Goal: Transaction & Acquisition: Purchase product/service

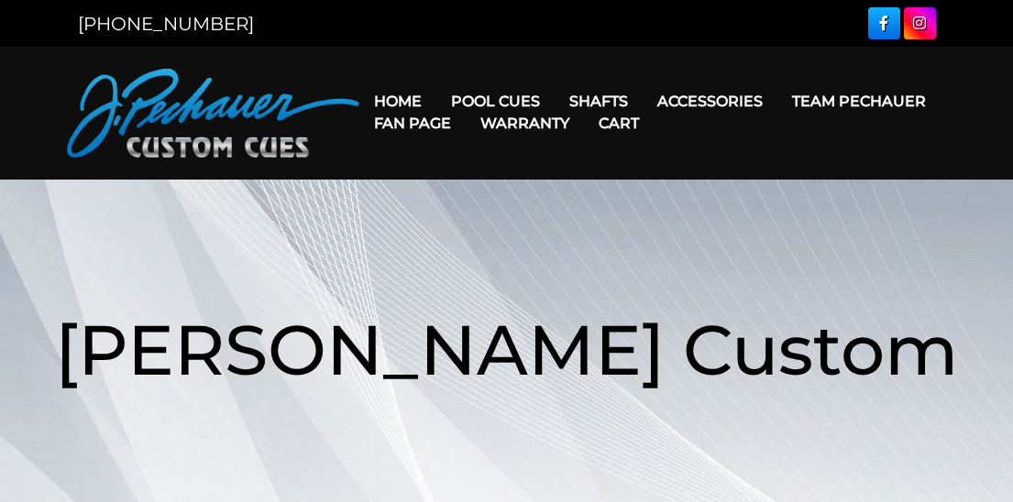
scroll to position [1287, 0]
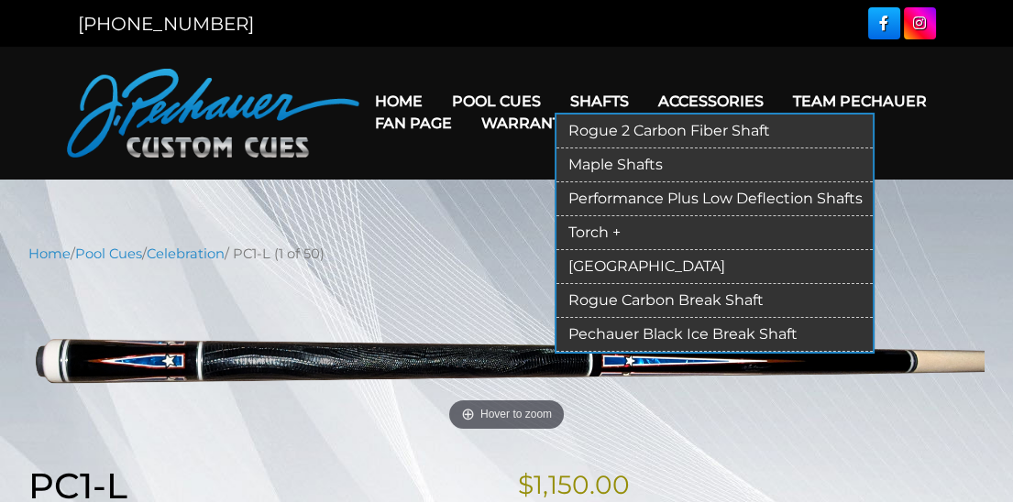
click at [605, 232] on link "Torch +" at bounding box center [714, 233] width 316 height 34
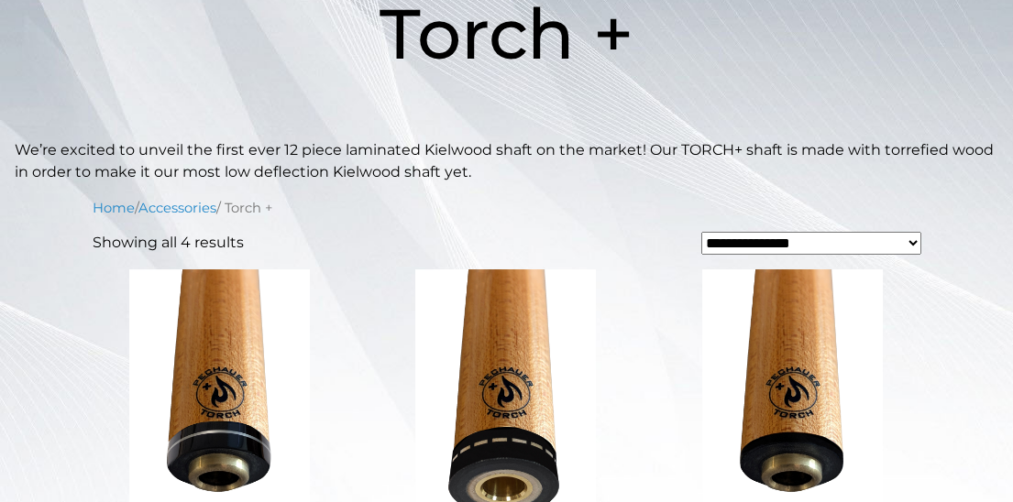
scroll to position [482, 0]
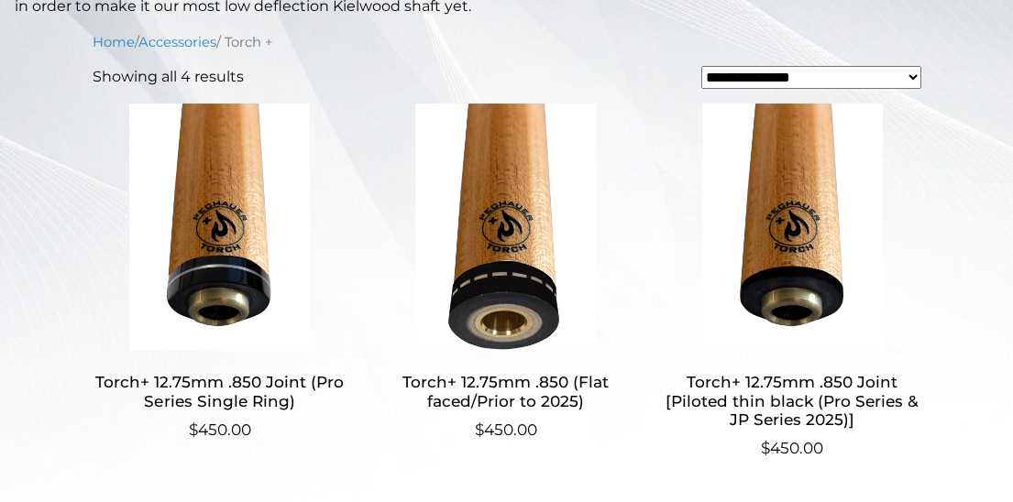
click at [232, 223] on img at bounding box center [220, 227] width 255 height 247
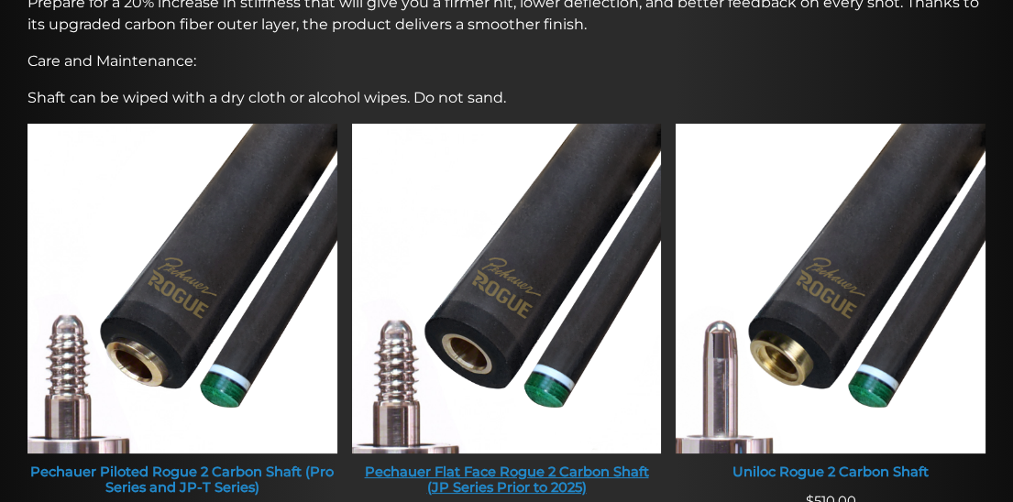
scroll to position [891, 0]
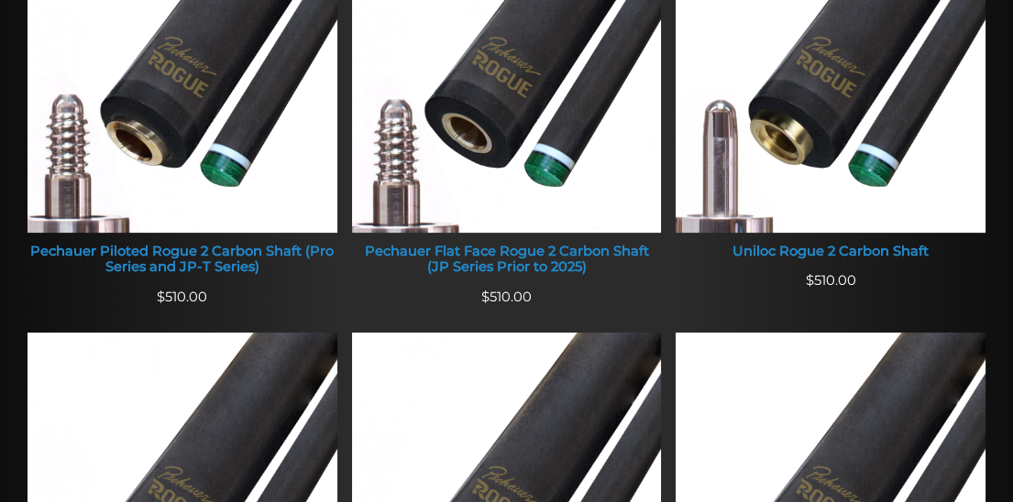
click at [757, 300] on li "Uniloc Rogue 2 Carbon Shaft $ 510.00" at bounding box center [830, 118] width 324 height 430
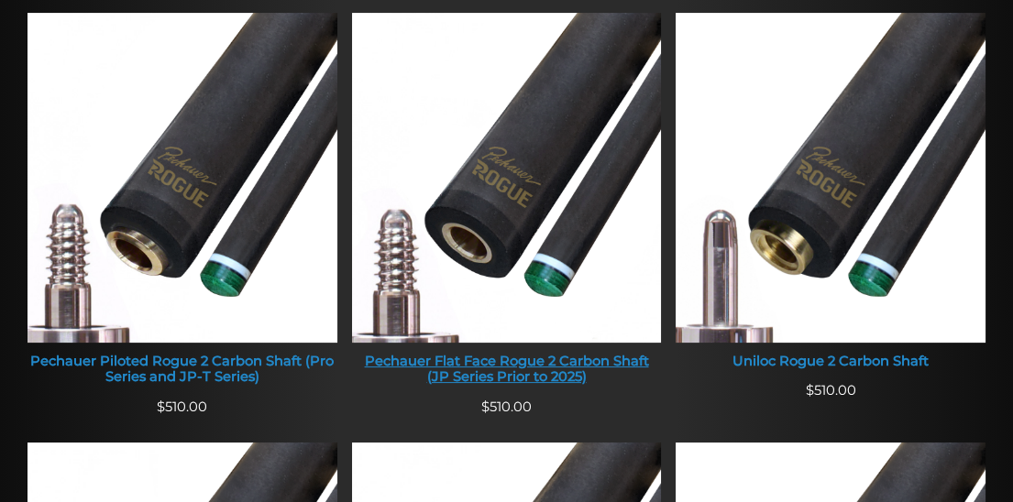
scroll to position [792, 0]
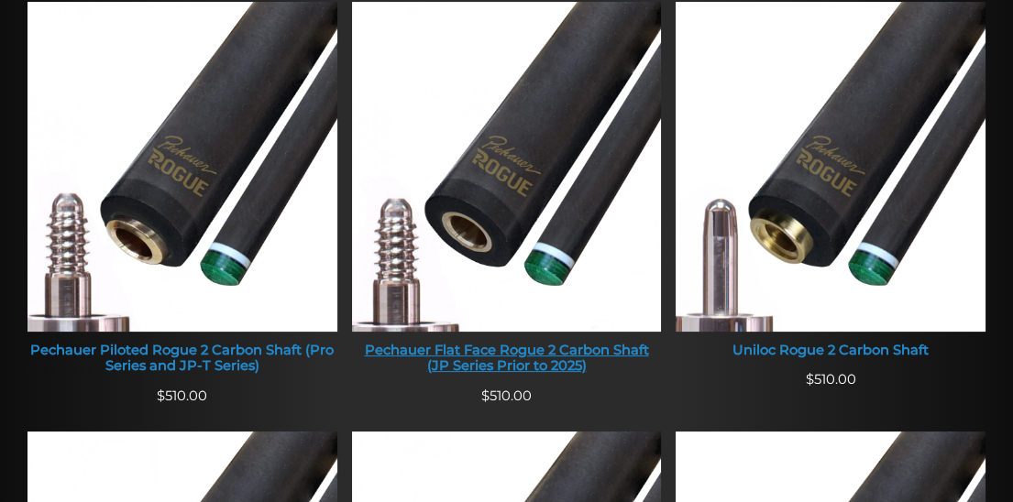
click at [496, 359] on div "Pechauer Flat Face Rogue 2 Carbon Shaft (JP Series Prior to 2025)" at bounding box center [507, 359] width 310 height 32
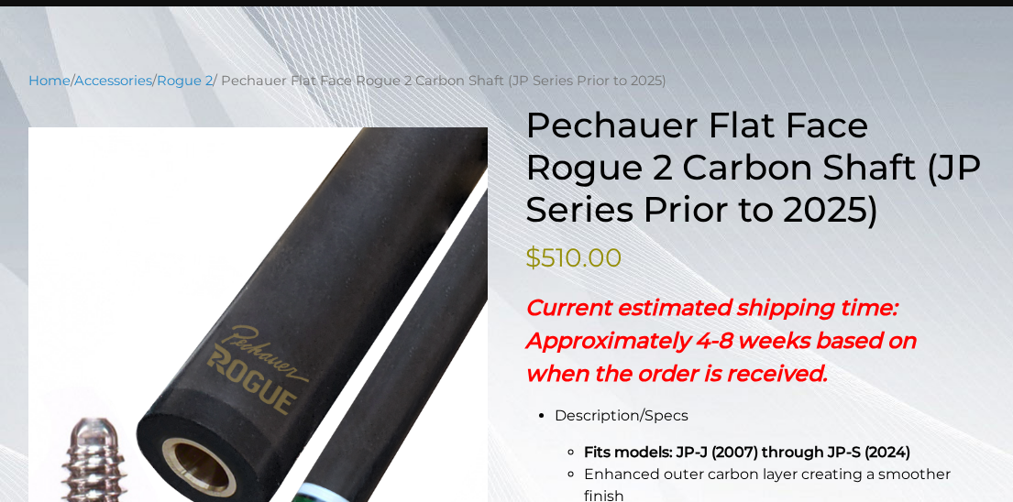
scroll to position [198, 0]
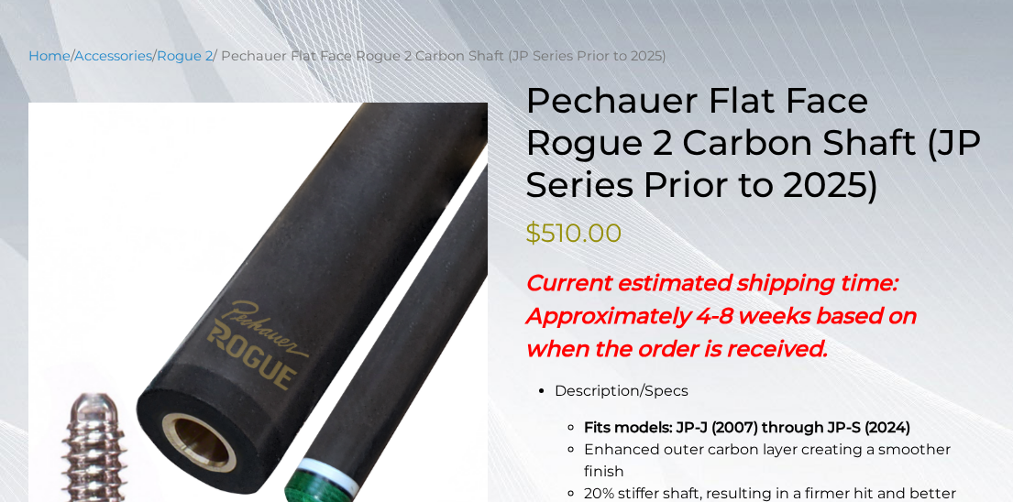
click at [770, 232] on p "$ 510.00" at bounding box center [754, 233] width 459 height 38
